Goal: Navigation & Orientation: Find specific page/section

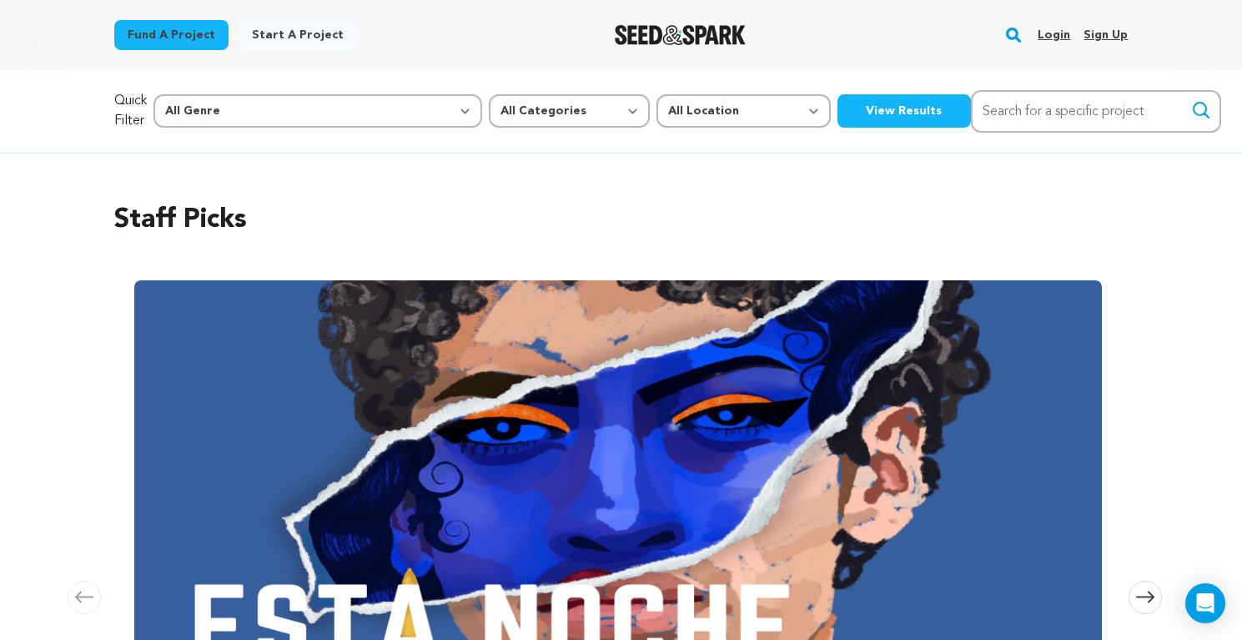
click at [1051, 33] on link "Login" at bounding box center [1054, 35] width 33 height 27
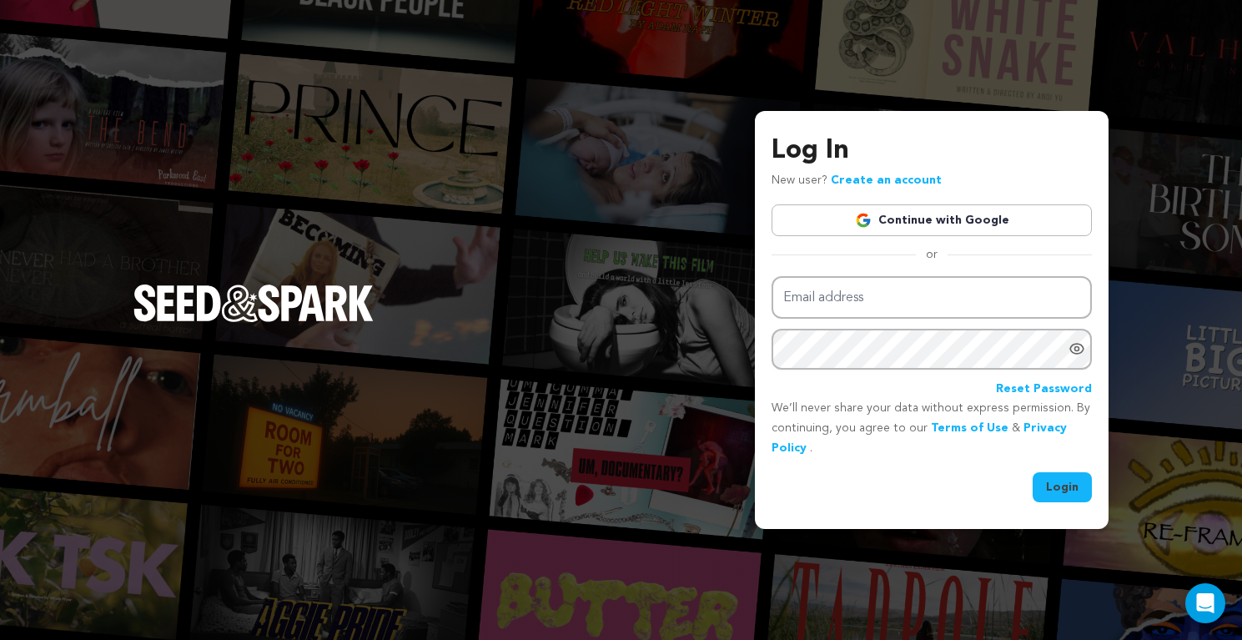
click at [954, 220] on link "Continue with Google" at bounding box center [932, 220] width 320 height 32
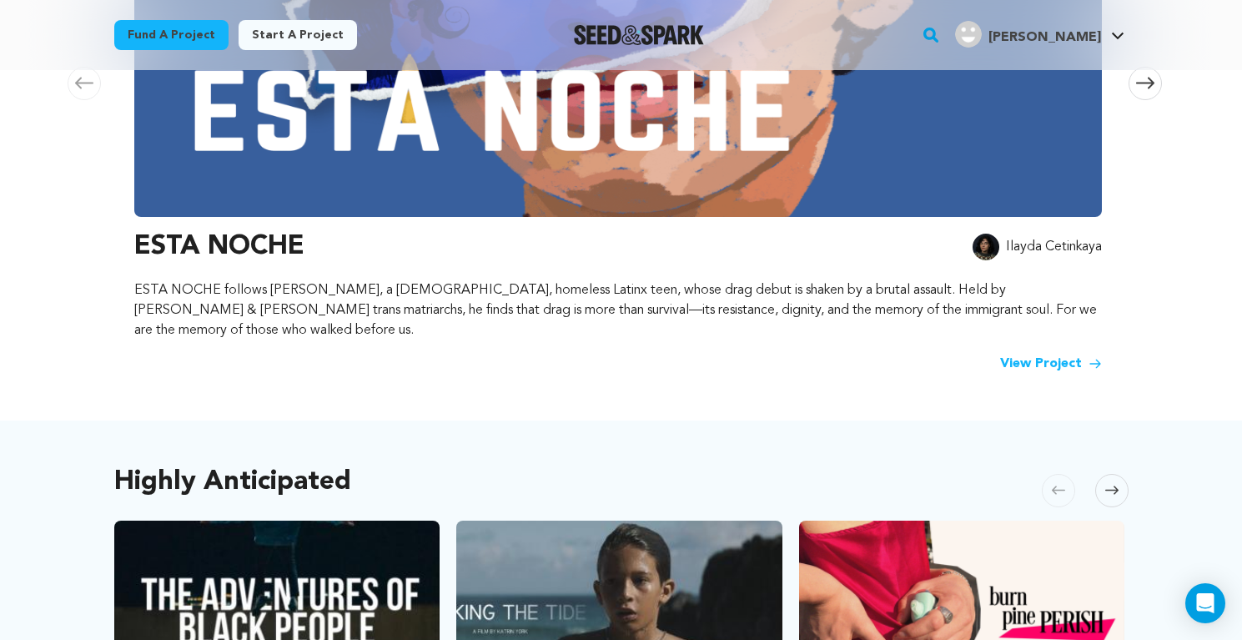
scroll to position [501, 0]
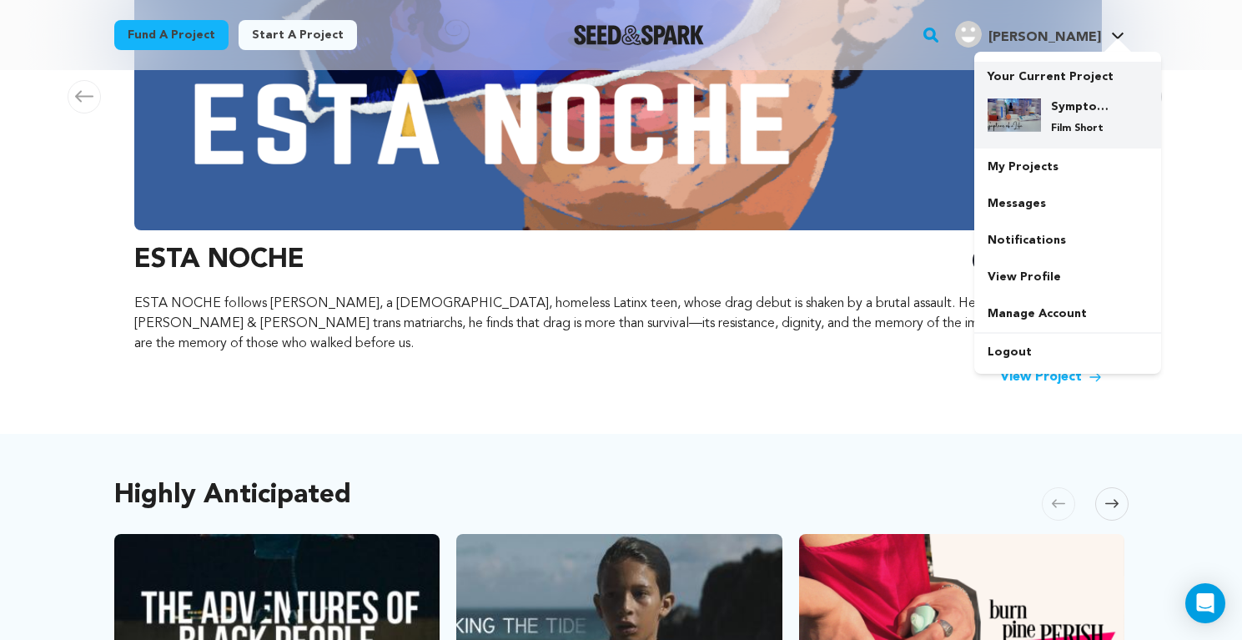
click at [1055, 102] on h4 "Symptoms of a Life" at bounding box center [1081, 106] width 60 height 17
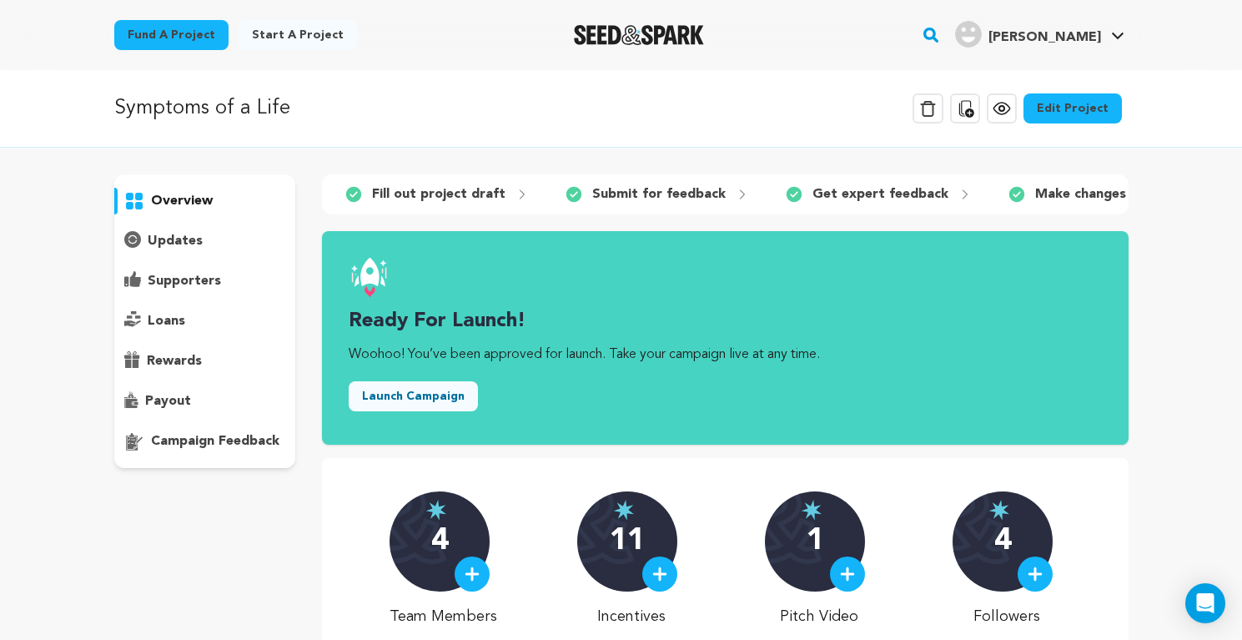
click at [1167, 376] on div "Symptoms of a Life Delete Campaign Copy public preview link View project Edit P…" at bounding box center [621, 466] width 1242 height 793
